Goal: Navigation & Orientation: Find specific page/section

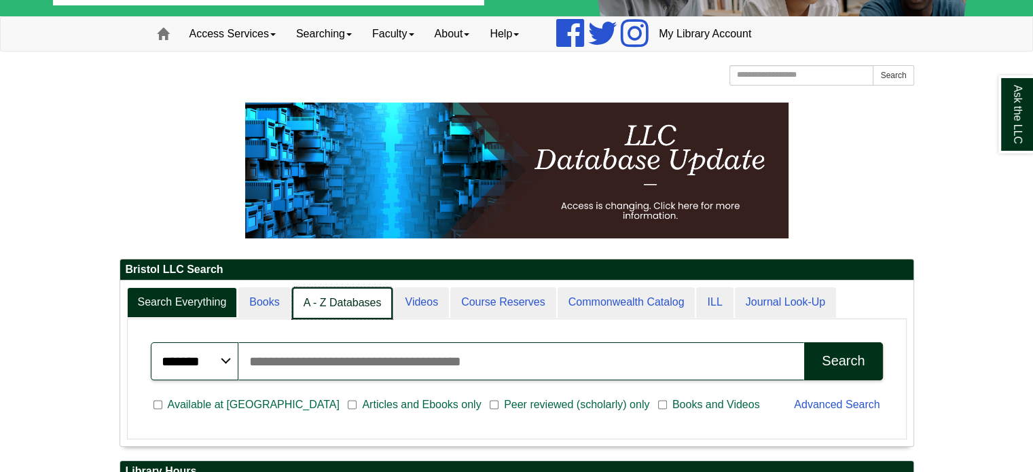
scroll to position [7, 6]
click at [349, 301] on link "A - Z Databases" at bounding box center [342, 303] width 101 height 32
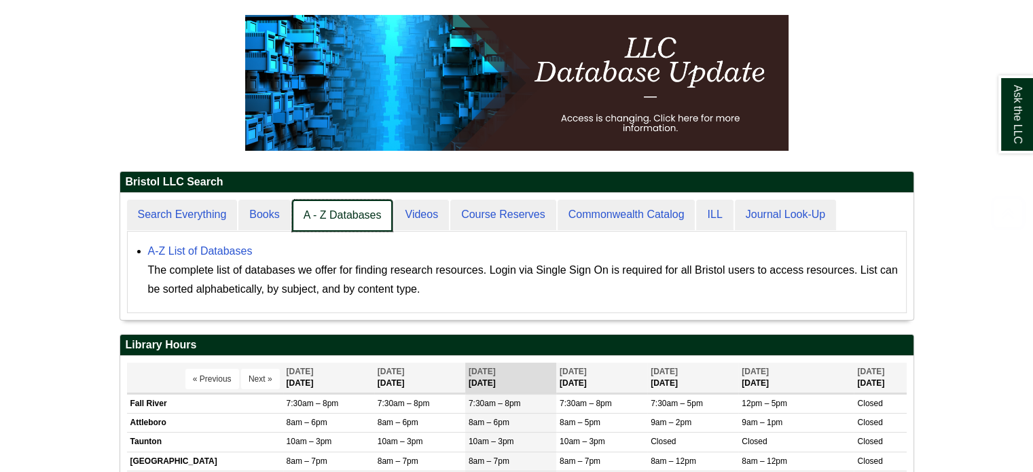
scroll to position [125, 794]
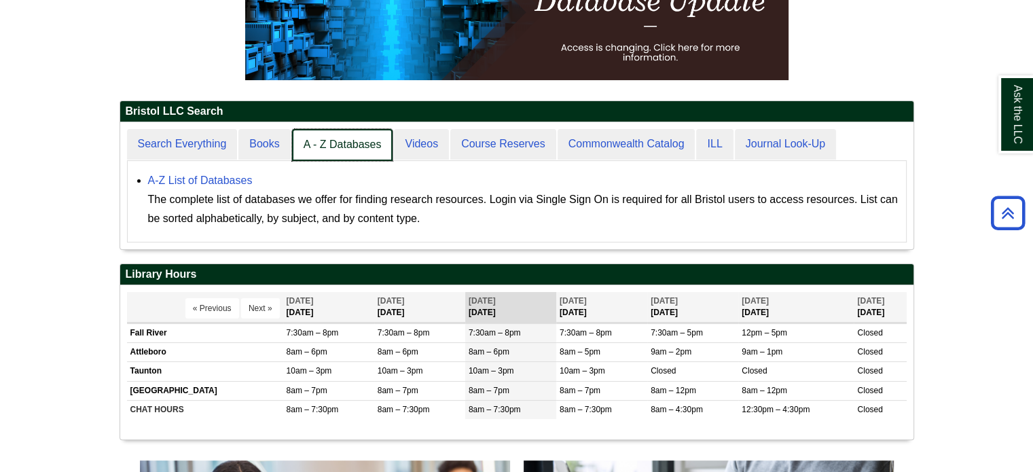
click at [342, 145] on link "A - Z Databases" at bounding box center [342, 145] width 101 height 32
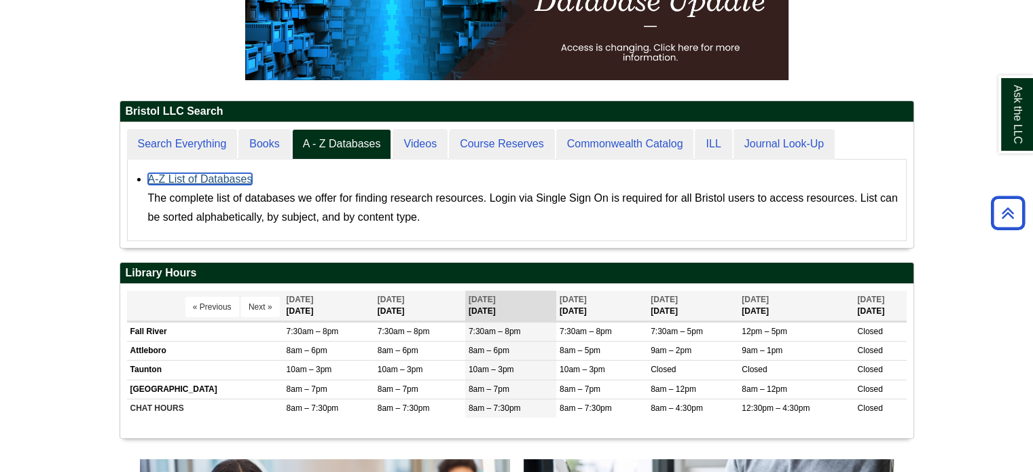
click at [228, 177] on link "A-Z List of Databases" at bounding box center [200, 179] width 105 height 12
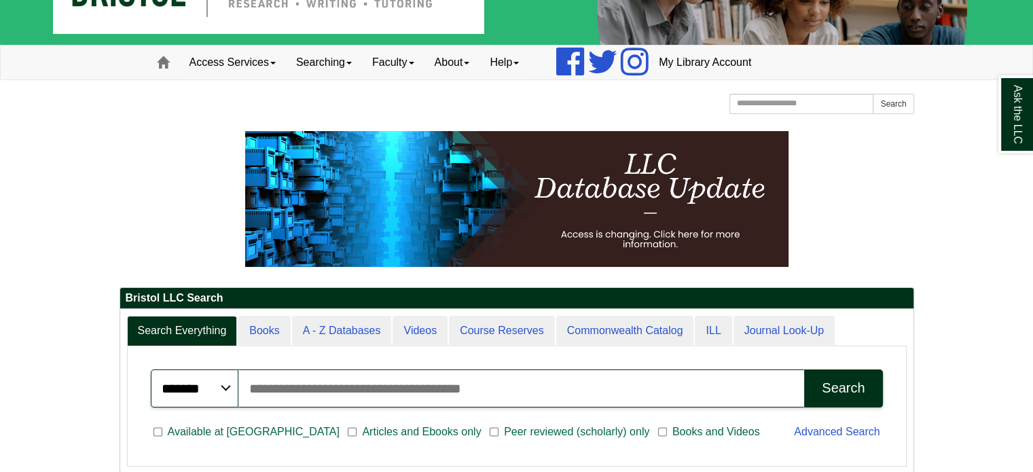
scroll to position [163, 794]
click at [336, 313] on div "Search Everything Books A - Z Databases Videos Course Reserves Commonwealth Cat…" at bounding box center [517, 391] width 794 height 164
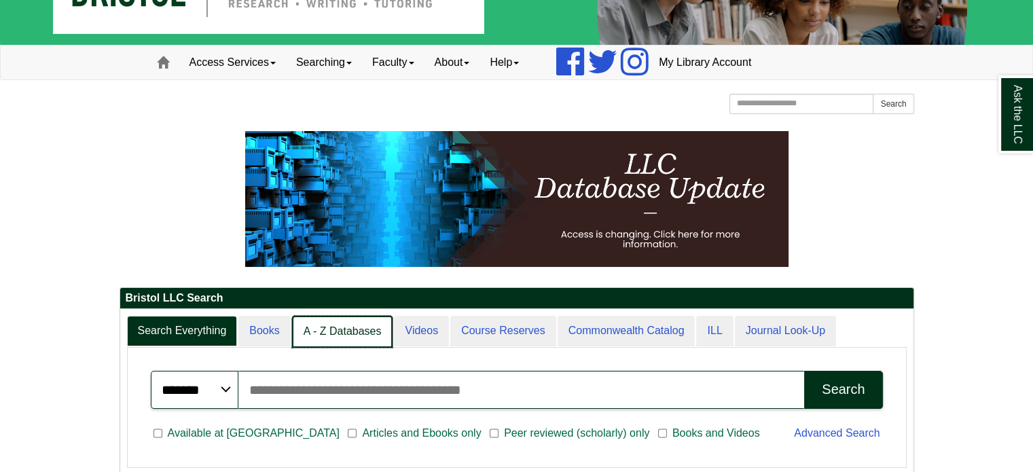
scroll to position [7, 6]
click at [334, 330] on link "A - Z Databases" at bounding box center [342, 332] width 101 height 32
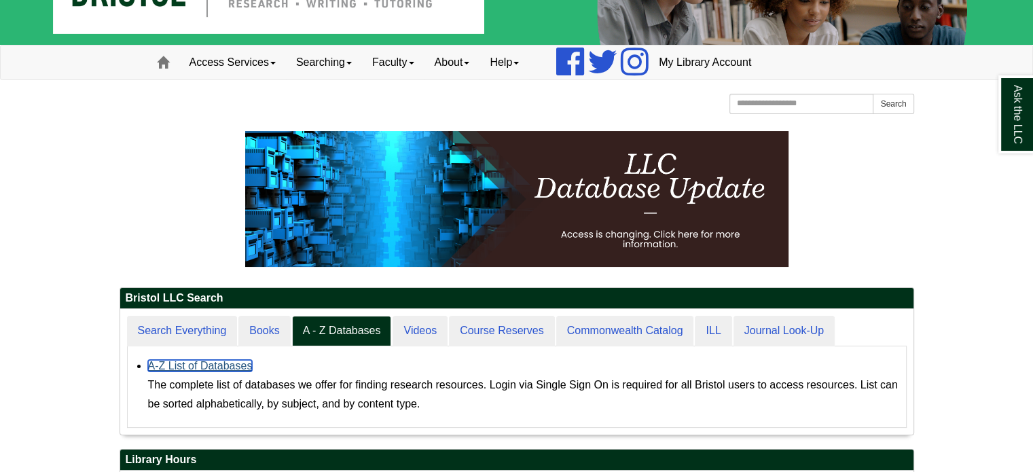
click at [217, 362] on link "A-Z List of Databases" at bounding box center [200, 366] width 105 height 12
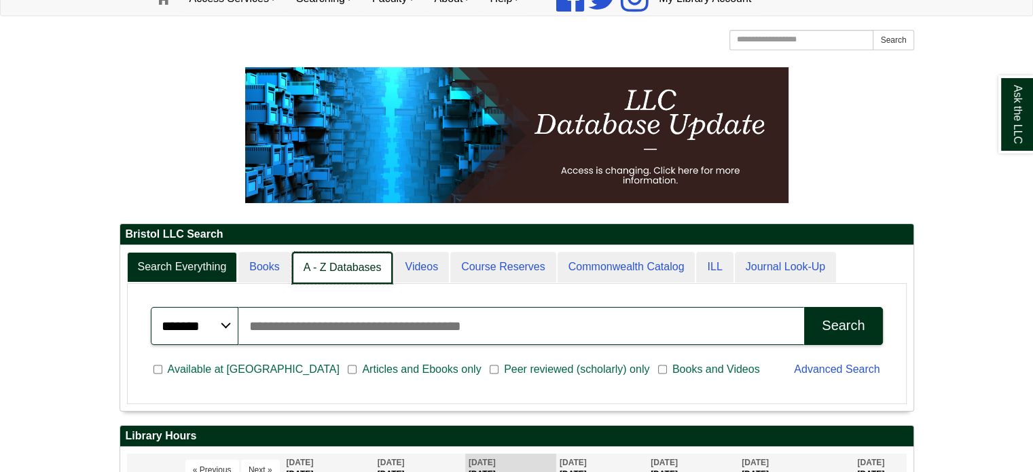
scroll to position [7, 6]
click at [338, 272] on link "A - Z Databases" at bounding box center [342, 268] width 101 height 32
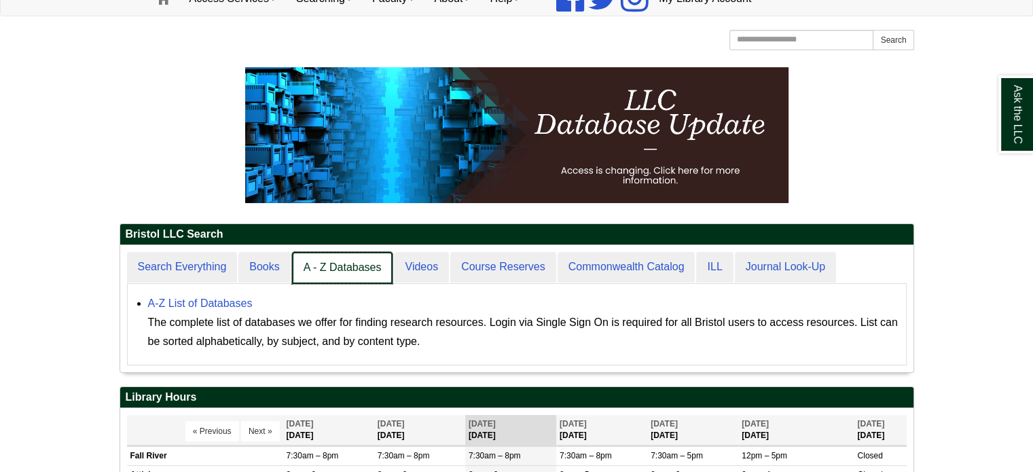
scroll to position [126, 794]
click at [355, 267] on link "A - Z Databases" at bounding box center [342, 268] width 101 height 32
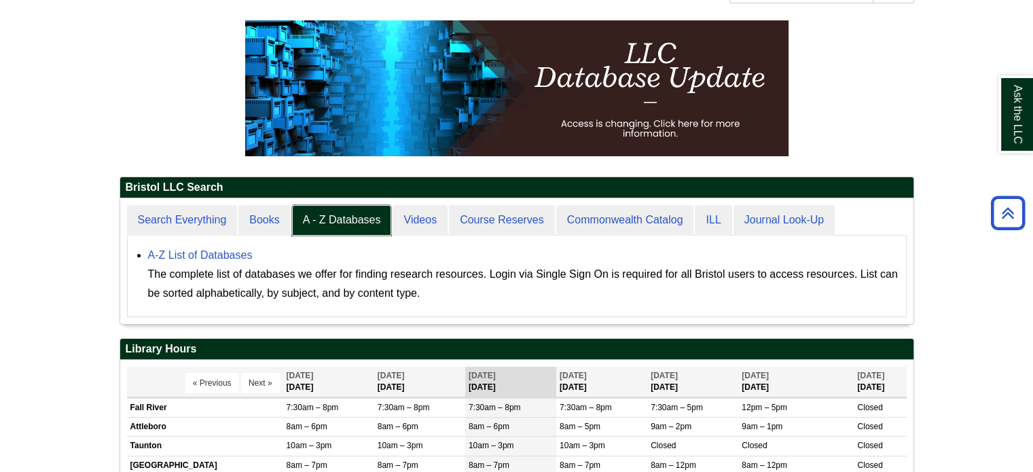
scroll to position [175, 0]
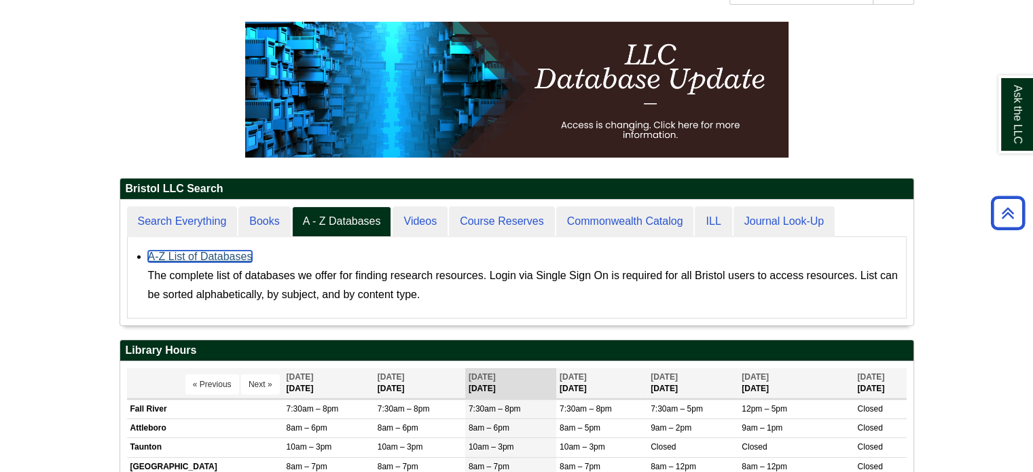
click at [209, 253] on link "A-Z List of Databases" at bounding box center [200, 257] width 105 height 12
